Goal: Navigation & Orientation: Find specific page/section

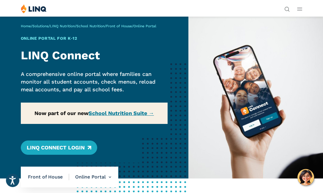
click at [119, 115] on div "Home / Solutions / LINQ Nutrition / School Nutrition / Front of House / Online …" at bounding box center [94, 97] width 188 height 162
click at [119, 112] on div "Home / Solutions / LINQ Nutrition / School Nutrition / Front of House / Online …" at bounding box center [94, 97] width 188 height 162
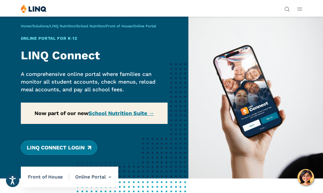
click at [65, 150] on link "LINQ Connect Login" at bounding box center [59, 148] width 76 height 14
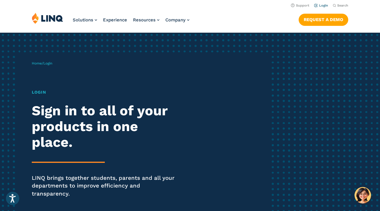
click at [324, 4] on link "Login" at bounding box center [321, 6] width 14 height 4
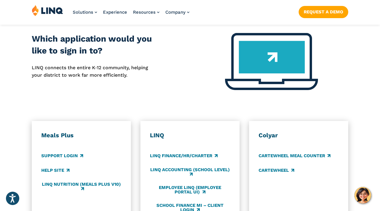
scroll to position [290, 0]
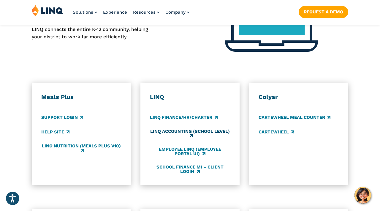
click at [200, 129] on link "LINQ Accounting (school level)" at bounding box center [190, 134] width 80 height 10
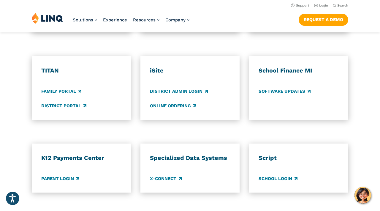
scroll to position [444, 0]
